Goal: Information Seeking & Learning: Learn about a topic

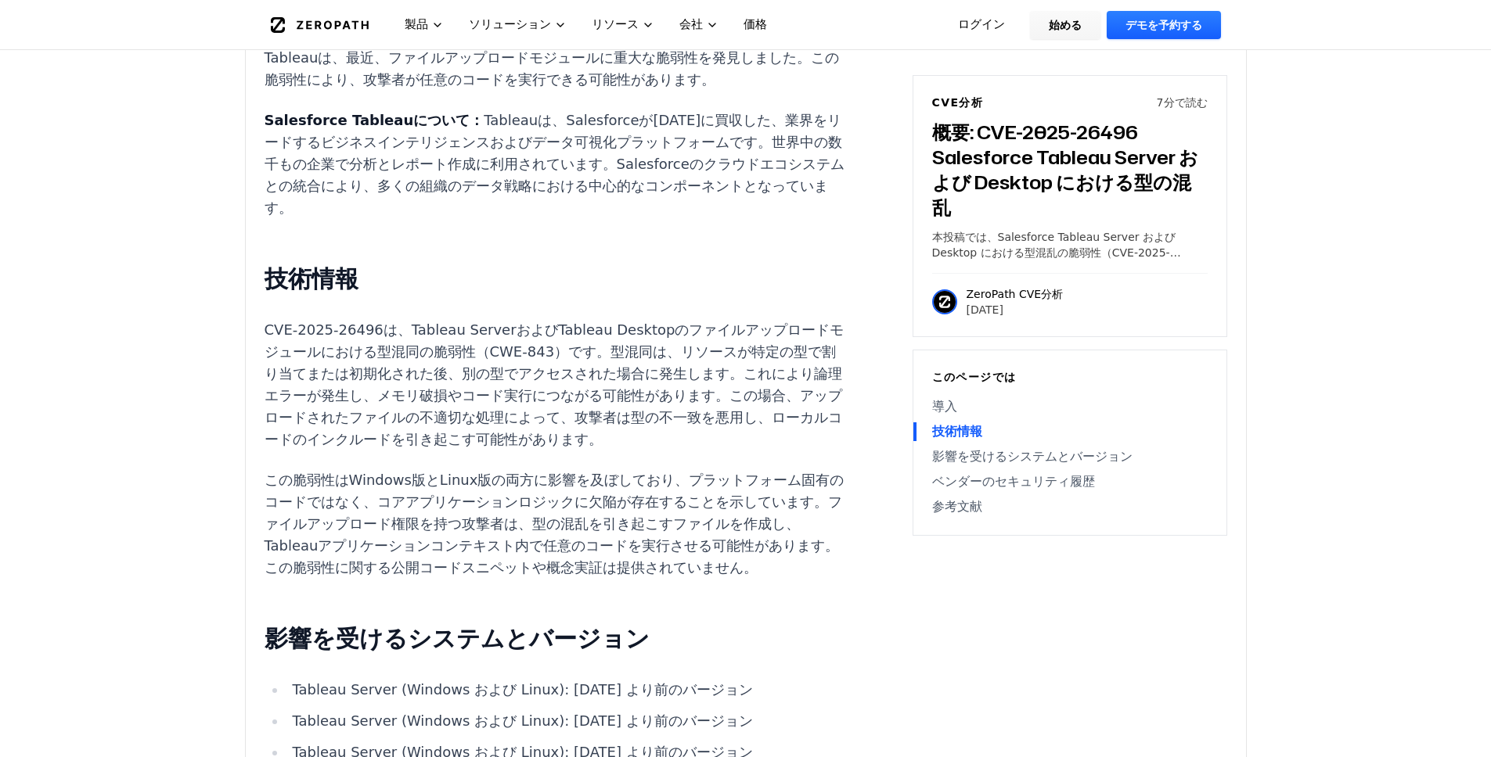
scroll to position [1195, 0]
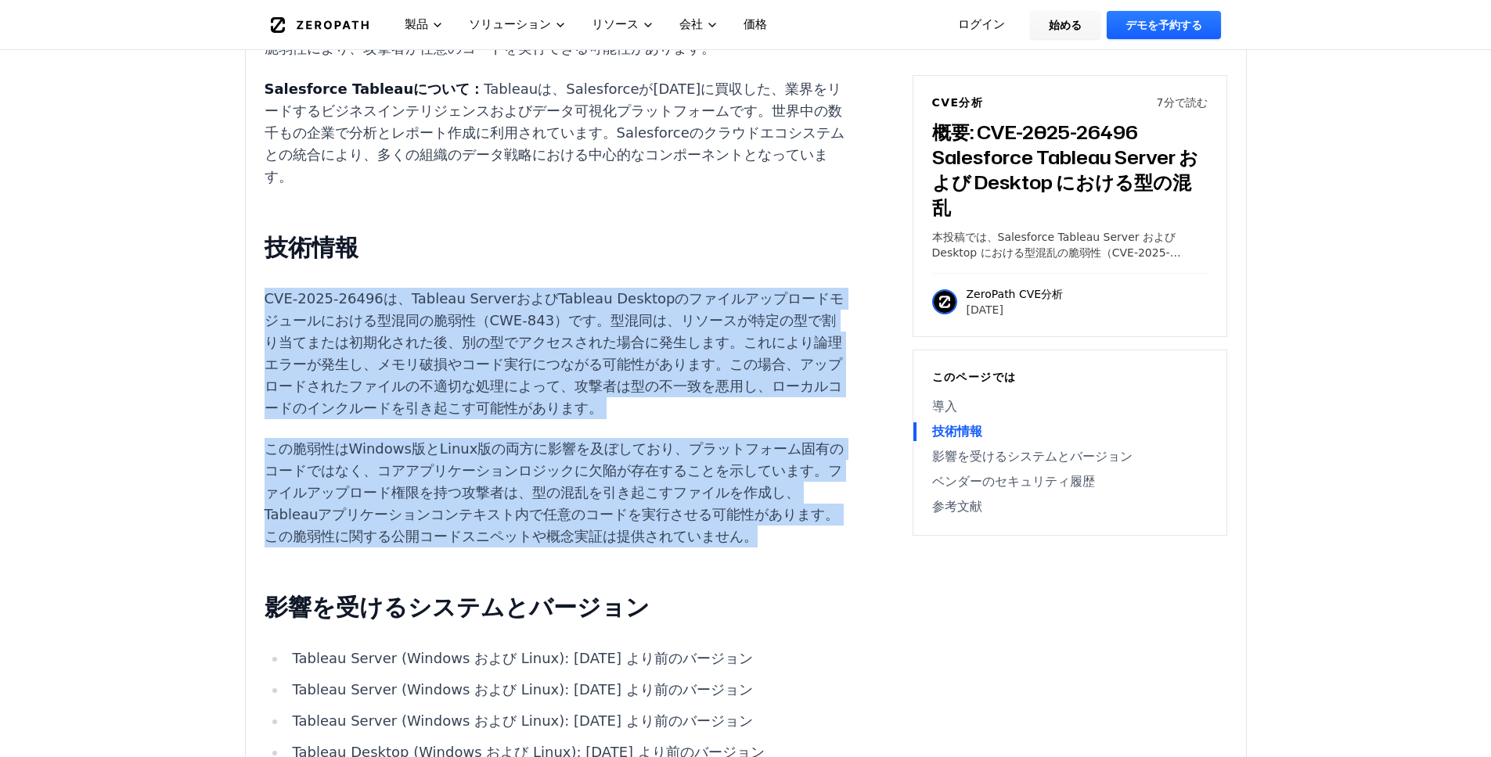
drag, startPoint x: 266, startPoint y: 275, endPoint x: 757, endPoint y: 505, distance: 542.2
click at [757, 505] on div "導入 エンタープライズ分析プラットフォームにローカルコードが組み込まれると、システム全体の侵害や機密性の高いビジネスデータへの不正アクセスにつながる可能性があ…" at bounding box center [555, 626] width 582 height 1465
copy div "LOR-4544-91299i、Dolorsi AmetconseCtetura Elitseddoeiusmodtemporincididuntut（LAB…"
click at [750, 383] on p "CVE-2025-26496は、Tableau ServerおよびTableau Desktopのファイルアップロードモジュールにおける型混同の脆弱性（CWE…" at bounding box center [555, 353] width 582 height 131
